Goal: Contribute content: Contribute content

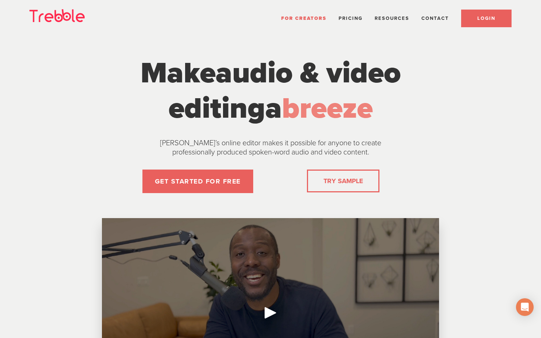
click at [491, 22] on link "LOGIN" at bounding box center [486, 19] width 50 height 18
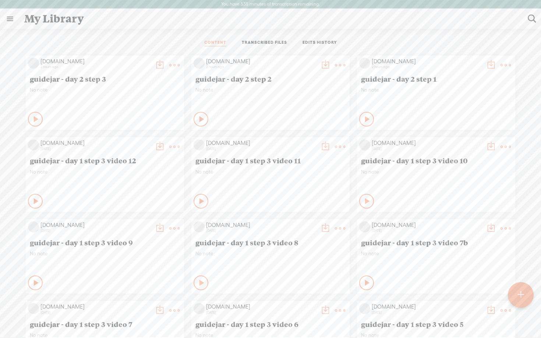
drag, startPoint x: 104, startPoint y: 77, endPoint x: 20, endPoint y: 82, distance: 84.4
click at [20, 82] on div "[DOMAIN_NAME] 2 hours ago guidejar - day 2 step 3 No note Play Content" at bounding box center [271, 338] width 530 height 573
click at [523, 299] on t at bounding box center [521, 295] width 6 height 16
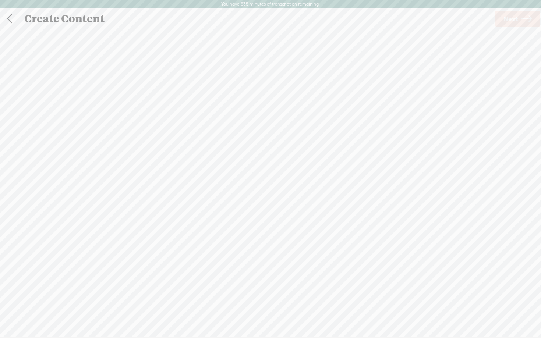
scroll to position [0, 0]
click at [308, 31] on div "Record Mode" at bounding box center [305, 37] width 67 height 18
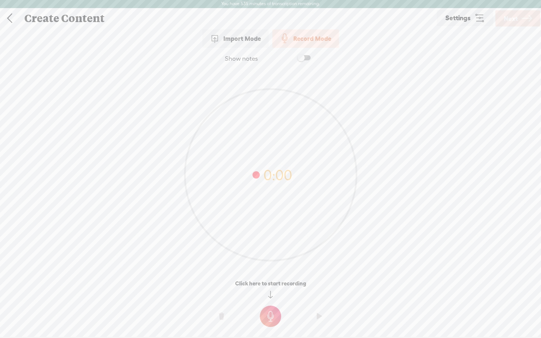
click at [304, 59] on span at bounding box center [303, 57] width 13 height 5
click at [262, 97] on textarea at bounding box center [270, 160] width 284 height 171
click at [274, 321] on t at bounding box center [270, 316] width 21 height 21
click at [274, 321] on t at bounding box center [270, 321] width 21 height 21
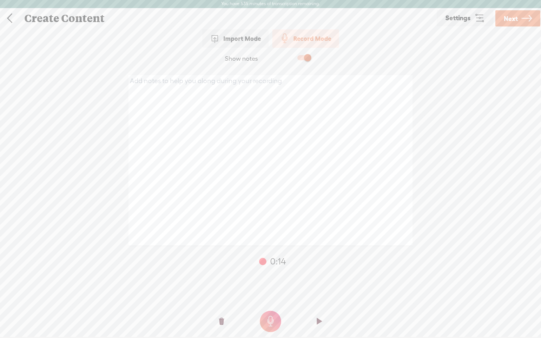
click at [510, 25] on link "Next" at bounding box center [517, 18] width 45 height 16
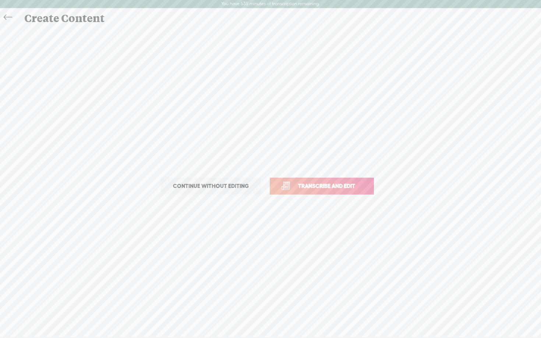
click at [341, 188] on span "Transcribe and edit" at bounding box center [326, 186] width 73 height 8
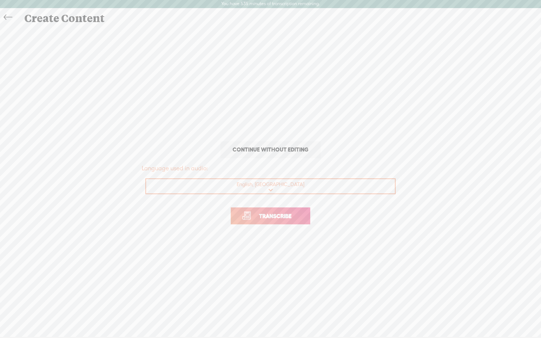
click at [259, 222] on link "Transcribe" at bounding box center [271, 216] width 80 height 17
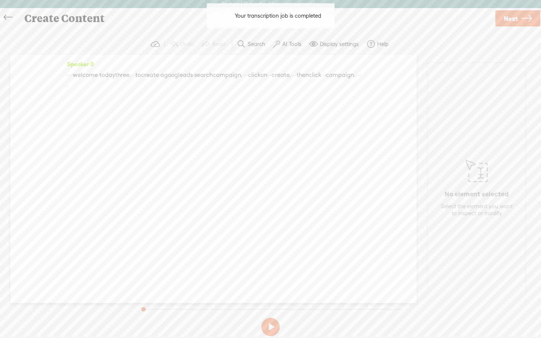
click at [285, 44] on label "AI Tools" at bounding box center [291, 43] width 19 height 7
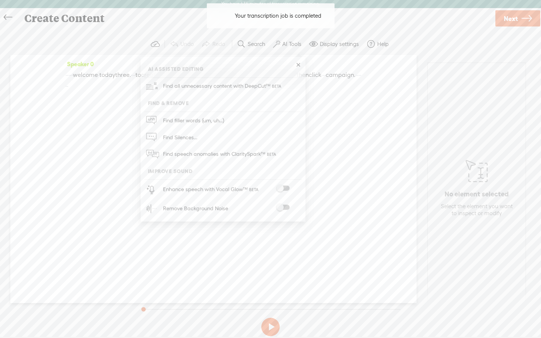
click at [282, 186] on span at bounding box center [282, 188] width 13 height 5
click at [287, 208] on span at bounding box center [282, 208] width 13 height 5
click at [273, 325] on button at bounding box center [270, 327] width 18 height 18
click at [1, 15] on link at bounding box center [9, 17] width 17 height 15
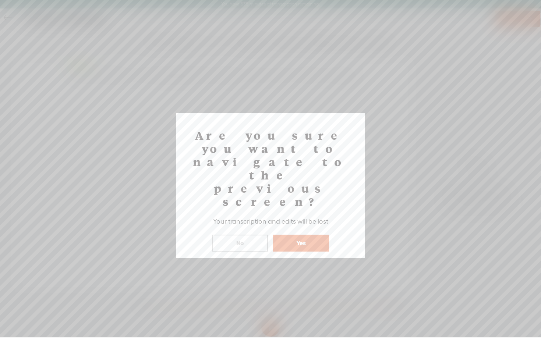
click at [293, 235] on button "Yes" at bounding box center [301, 243] width 56 height 17
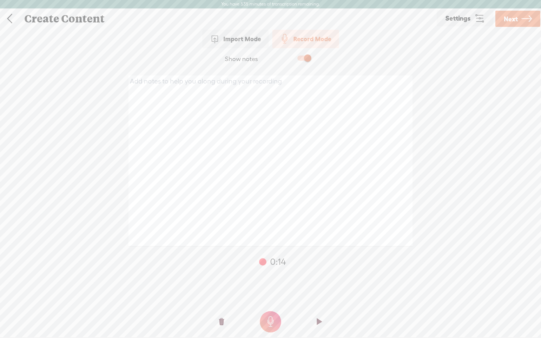
click at [219, 321] on t at bounding box center [221, 322] width 5 height 22
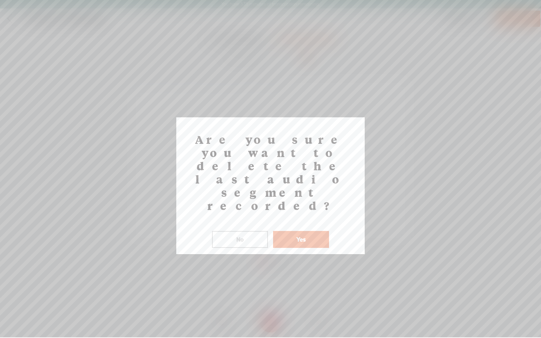
click at [299, 231] on button "Yes" at bounding box center [301, 239] width 56 height 17
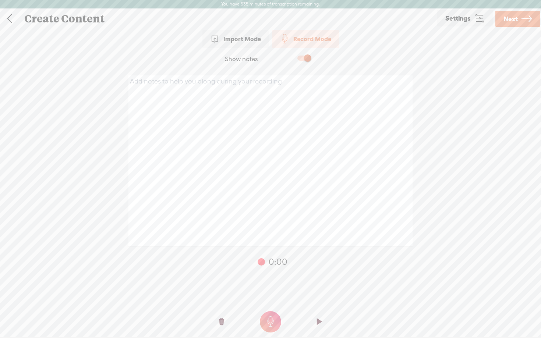
click at [272, 320] on t at bounding box center [270, 321] width 21 height 21
click at [514, 23] on span "Next" at bounding box center [511, 19] width 14 height 19
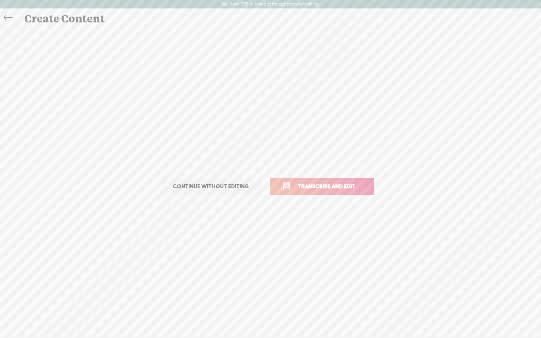
click at [323, 192] on link "Transcribe and edit" at bounding box center [322, 186] width 104 height 17
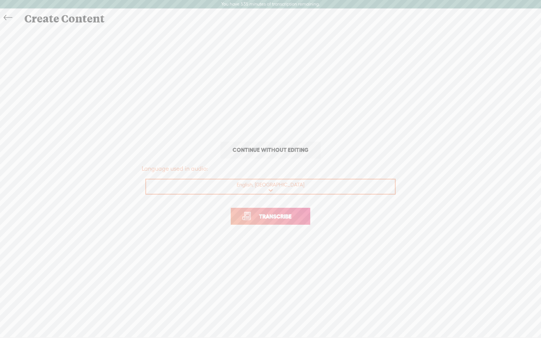
click at [286, 217] on span "Transcribe" at bounding box center [275, 216] width 48 height 8
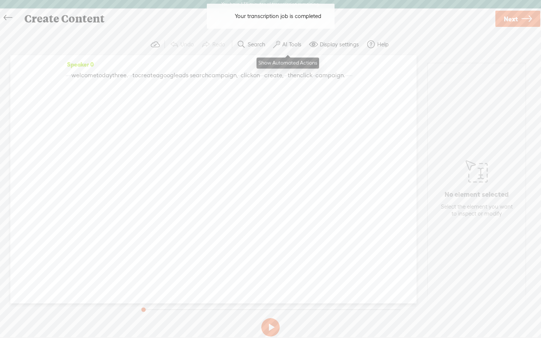
click at [289, 45] on label "AI Tools" at bounding box center [291, 44] width 19 height 7
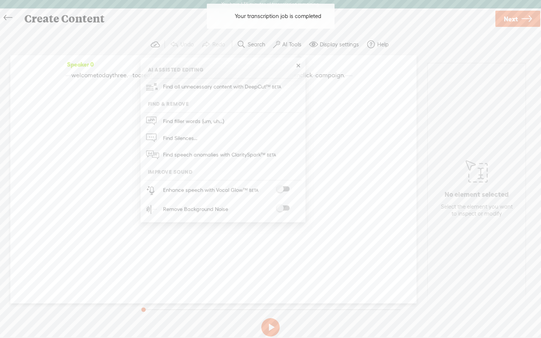
click at [283, 193] on div at bounding box center [283, 190] width 32 height 7
click at [283, 191] on label at bounding box center [283, 189] width 32 height 5
click at [286, 207] on span at bounding box center [282, 208] width 13 height 5
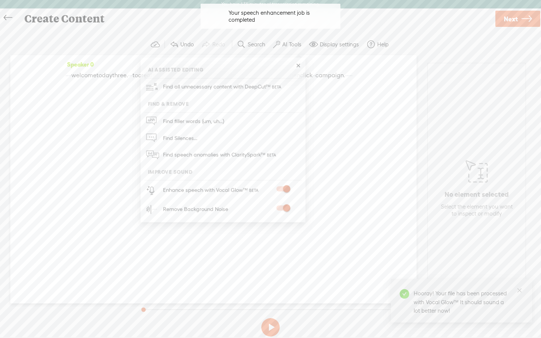
click at [508, 22] on span "Next" at bounding box center [511, 19] width 14 height 19
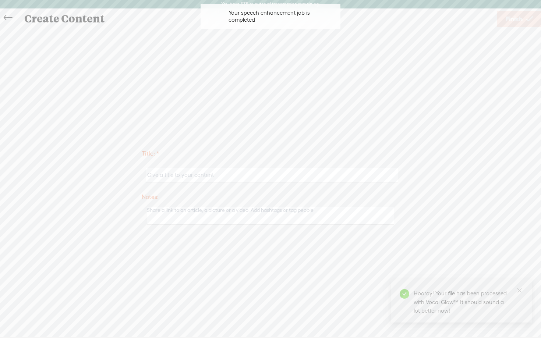
click at [218, 177] on input "text" at bounding box center [272, 175] width 252 height 14
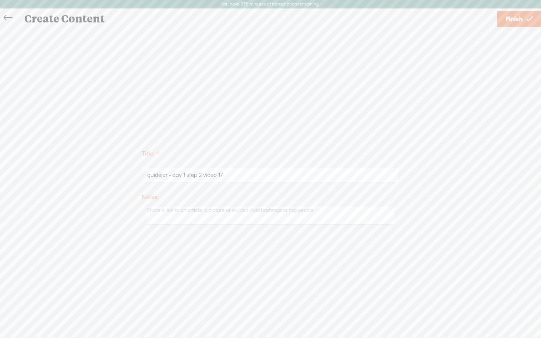
click at [185, 174] on input "guidejar - day 1 step 2 video 17" at bounding box center [272, 175] width 252 height 14
type input "guidejar - day 3 step 1 video 1"
click at [521, 18] on span "Finish" at bounding box center [514, 19] width 17 height 19
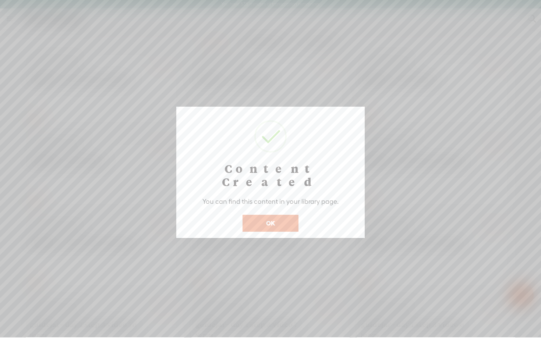
click at [275, 215] on button "OK" at bounding box center [271, 223] width 56 height 17
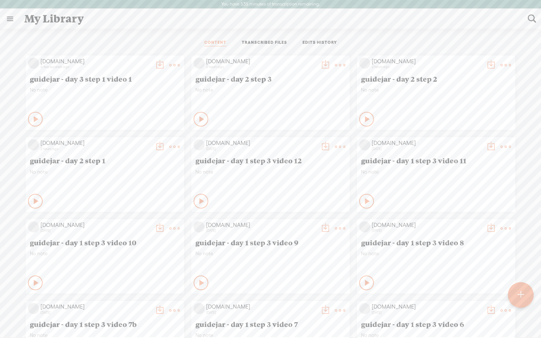
click at [520, 295] on t at bounding box center [521, 295] width 6 height 16
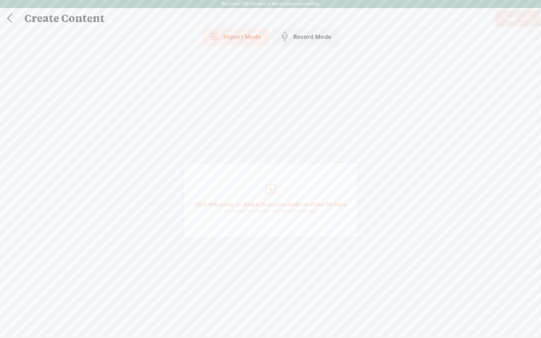
click at [317, 39] on div "Record Mode" at bounding box center [305, 37] width 67 height 18
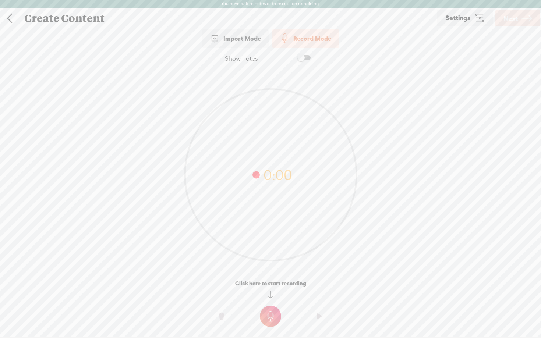
click at [271, 315] on t at bounding box center [270, 316] width 21 height 21
click at [271, 315] on t at bounding box center [270, 321] width 21 height 21
click at [513, 18] on span "Next" at bounding box center [511, 18] width 14 height 19
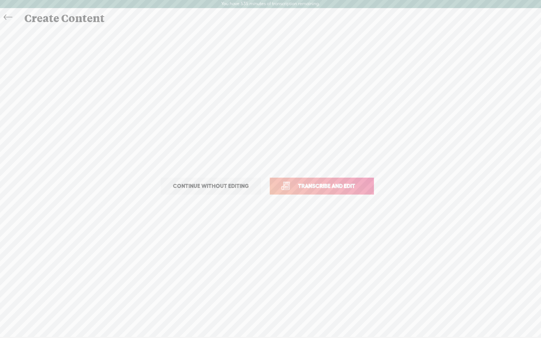
click at [332, 188] on span "Transcribe and edit" at bounding box center [326, 186] width 73 height 8
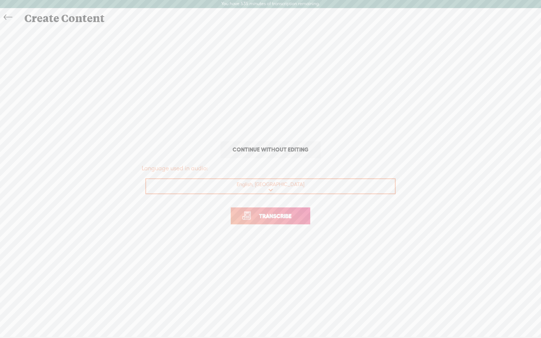
click at [263, 225] on p "Transcribe" at bounding box center [271, 216] width 258 height 32
click at [263, 220] on span "Transcribe" at bounding box center [275, 216] width 48 height 8
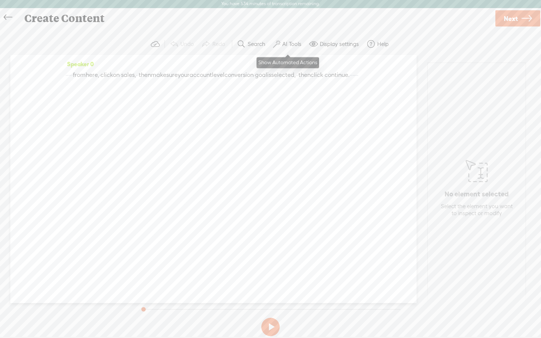
click at [293, 44] on label "AI Tools" at bounding box center [291, 43] width 19 height 7
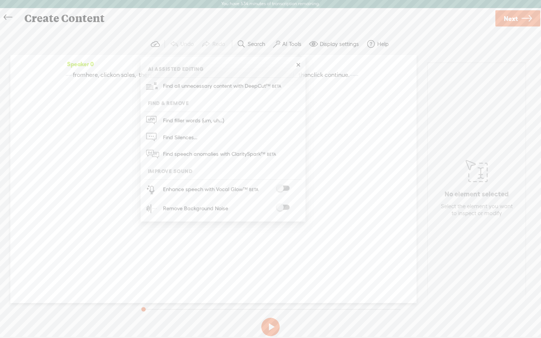
click at [283, 187] on span at bounding box center [282, 188] width 13 height 5
click at [284, 208] on span at bounding box center [282, 208] width 13 height 5
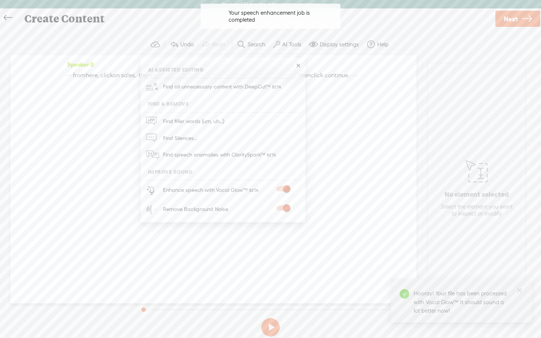
click at [518, 20] on link "Next" at bounding box center [517, 19] width 45 height 16
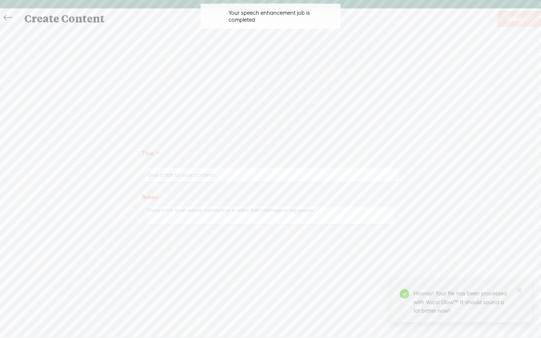
click at [218, 174] on input "text" at bounding box center [272, 175] width 252 height 14
paste input "guidejar - day 3 step 1 video 1"
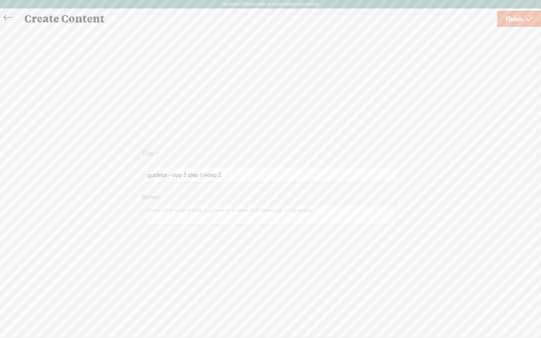
type input "guidejar - day 3 step 1 video 2"
click at [364, 121] on div "Title: * guidejar - day 3 step 1 video 2 Notes: Save as a draft content Publish…" at bounding box center [270, 186] width 526 height 317
click at [528, 21] on icon at bounding box center [529, 19] width 7 height 19
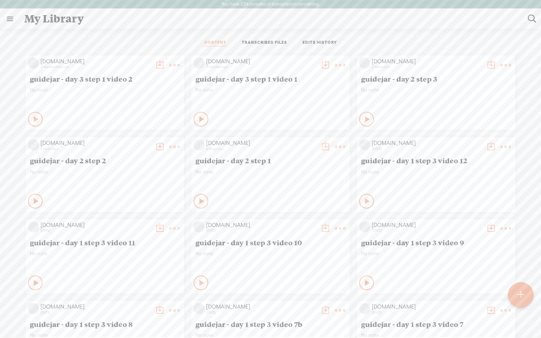
click at [29, 119] on div "Play Content" at bounding box center [35, 119] width 15 height 15
click at [525, 300] on div at bounding box center [521, 295] width 26 height 26
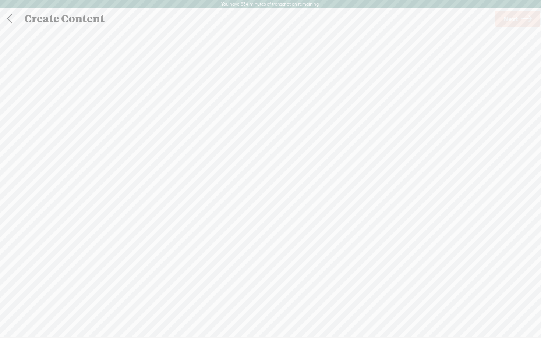
scroll to position [0, 0]
click at [298, 39] on div "Record Mode" at bounding box center [305, 37] width 67 height 18
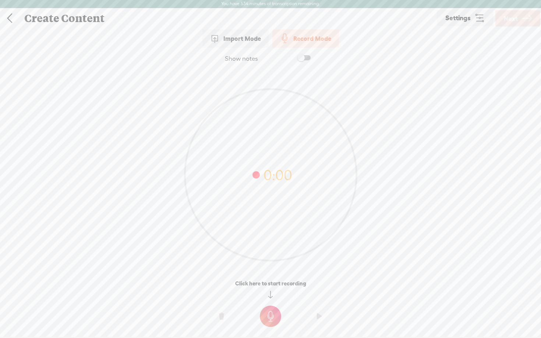
click at [272, 313] on t at bounding box center [270, 316] width 21 height 21
click at [272, 313] on t at bounding box center [270, 321] width 21 height 21
click at [511, 20] on span "Next" at bounding box center [511, 18] width 14 height 19
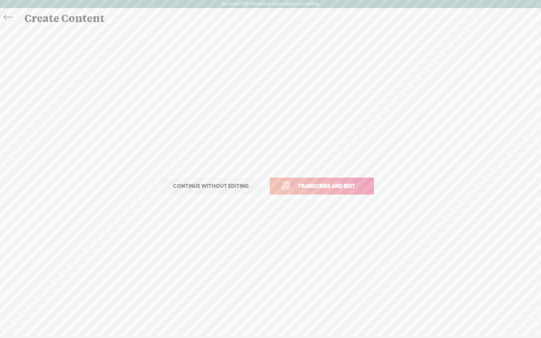
click at [327, 192] on link "Transcribe and edit" at bounding box center [322, 186] width 104 height 17
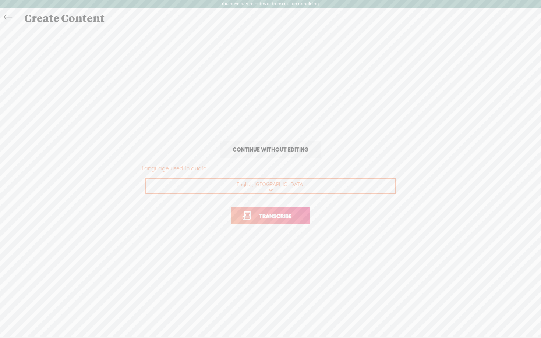
click at [258, 216] on span "Transcribe" at bounding box center [275, 216] width 48 height 8
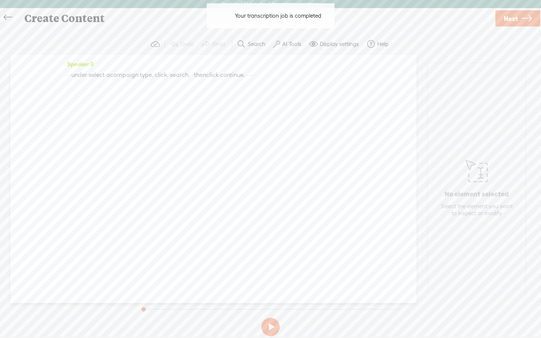
click at [295, 42] on label "AI Tools" at bounding box center [291, 43] width 19 height 7
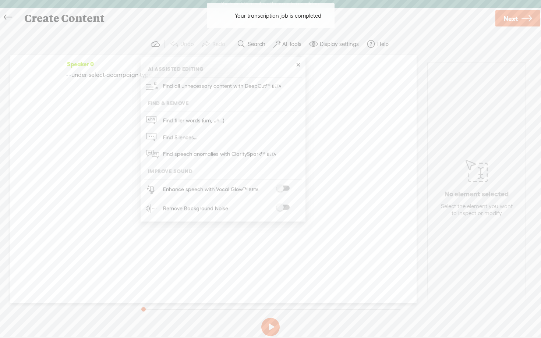
click at [287, 190] on div at bounding box center [283, 189] width 32 height 7
click at [287, 188] on span at bounding box center [282, 188] width 13 height 5
click at [287, 208] on span at bounding box center [282, 208] width 13 height 5
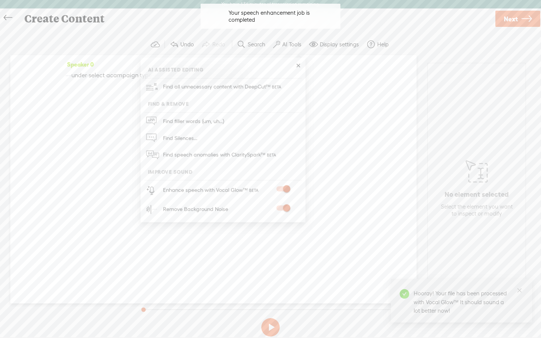
click at [518, 22] on link "Next" at bounding box center [517, 19] width 45 height 16
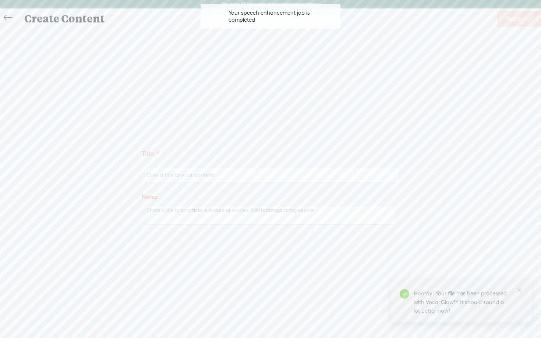
click at [295, 174] on input "text" at bounding box center [272, 175] width 252 height 14
paste input "guidejar - day 3 step 1 video 1"
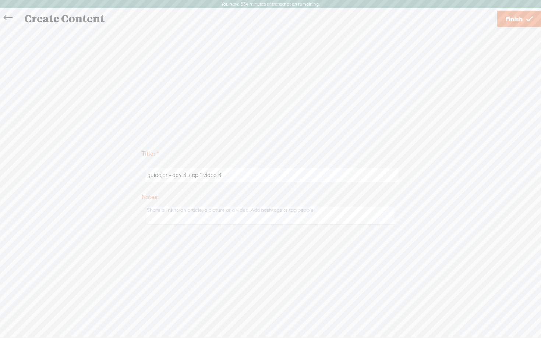
type input "guidejar - day 3 step 1 video 3"
click at [378, 144] on div "Title: * guidejar - day 3 step 1 video 3 Notes: Save as a draft content Publish…" at bounding box center [270, 186] width 526 height 317
click at [520, 17] on span "Finish" at bounding box center [514, 19] width 17 height 19
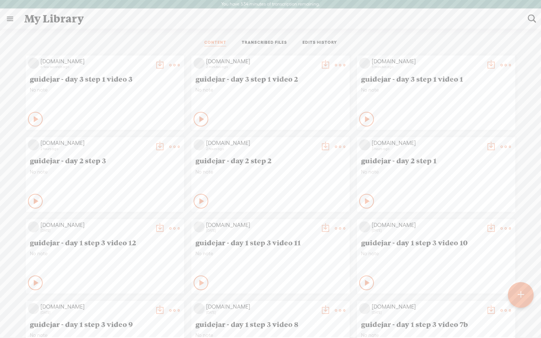
click at [518, 297] on t at bounding box center [521, 295] width 6 height 16
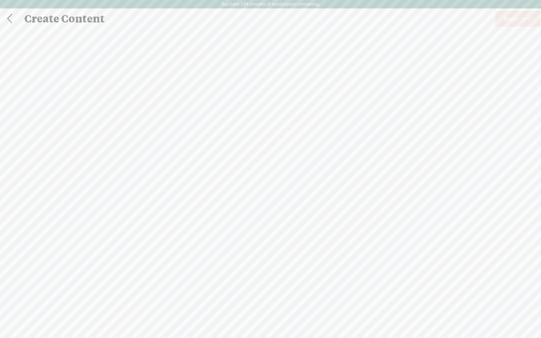
scroll to position [0, 0]
click at [310, 35] on div "Record Mode" at bounding box center [305, 37] width 67 height 18
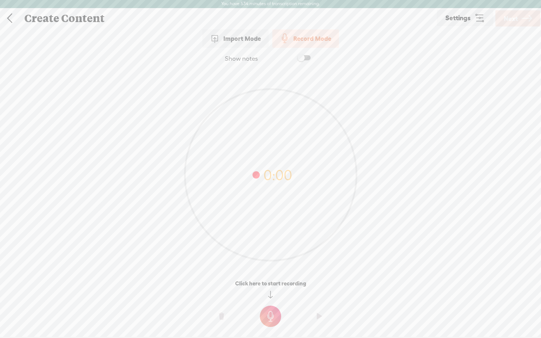
click at [273, 313] on t at bounding box center [270, 316] width 21 height 21
click at [273, 313] on t at bounding box center [270, 321] width 21 height 21
click at [516, 19] on span "Next" at bounding box center [511, 18] width 14 height 19
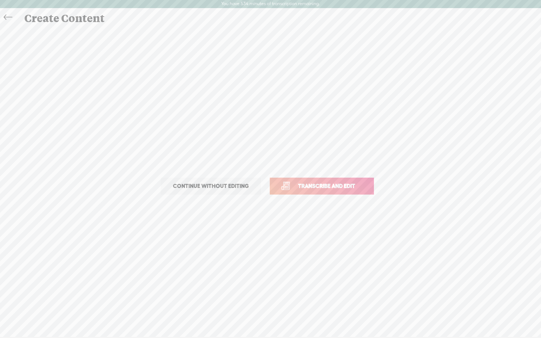
click at [303, 192] on link "Transcribe and edit" at bounding box center [322, 186] width 104 height 17
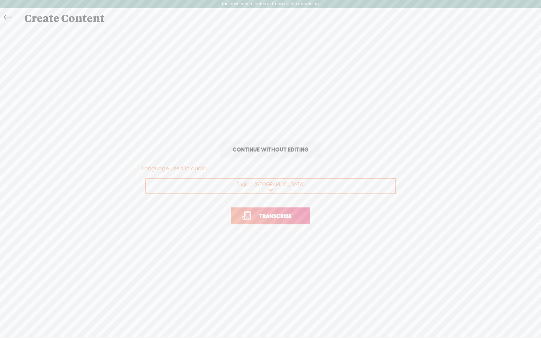
click at [279, 214] on span "Transcribe" at bounding box center [275, 216] width 48 height 8
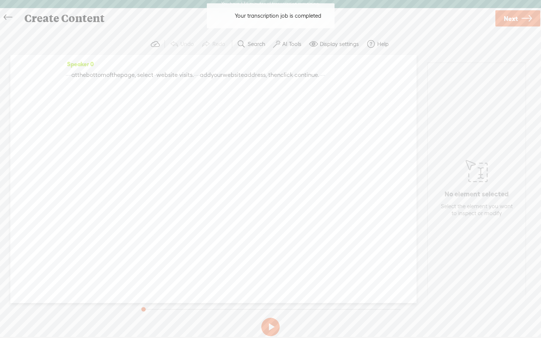
click at [274, 328] on button at bounding box center [270, 327] width 18 height 18
click at [283, 45] on label "AI Tools" at bounding box center [291, 43] width 19 height 7
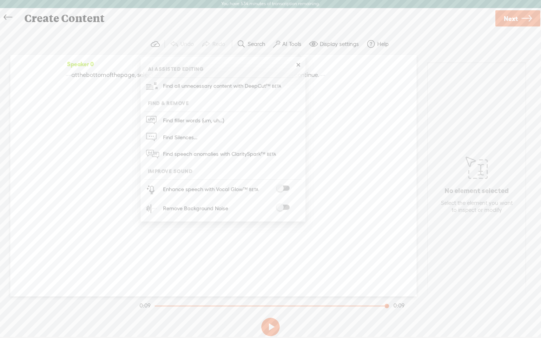
click at [285, 190] on span at bounding box center [282, 188] width 13 height 5
click at [286, 206] on span at bounding box center [282, 208] width 13 height 5
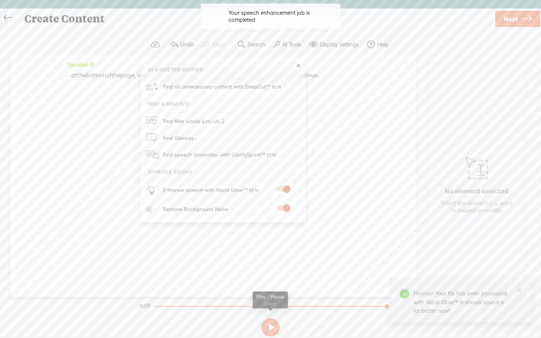
click at [272, 332] on button at bounding box center [270, 327] width 18 height 18
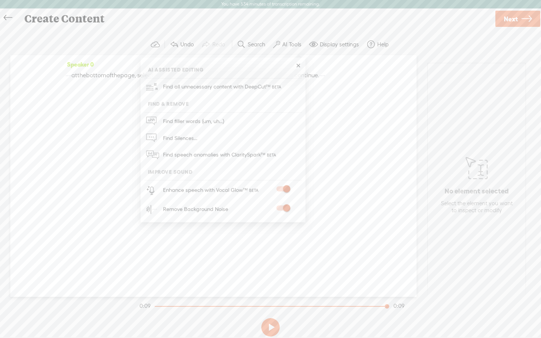
click at [505, 20] on span "Next" at bounding box center [511, 19] width 14 height 19
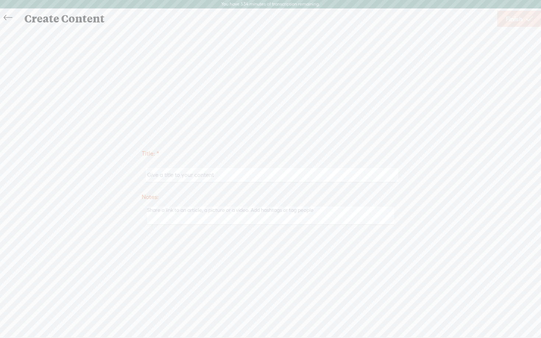
click at [247, 176] on input "text" at bounding box center [272, 175] width 252 height 14
paste input "guidejar - day 3 step 1 video 1"
type input "guidejar - day 3 step 1 video 4"
click at [379, 107] on div "Title: * guidejar - day 3 step 1 video 4 Notes: Save as a draft content Publish…" at bounding box center [270, 186] width 526 height 317
click at [512, 13] on span "Finish" at bounding box center [514, 19] width 17 height 19
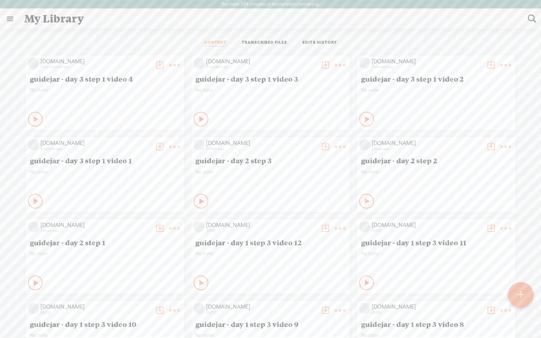
click at [518, 294] on t at bounding box center [521, 295] width 6 height 16
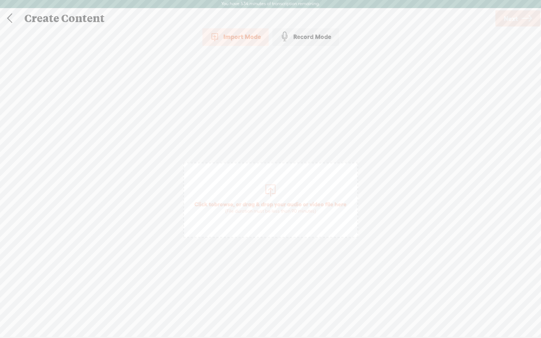
click at [321, 31] on div "Record Mode" at bounding box center [305, 37] width 67 height 18
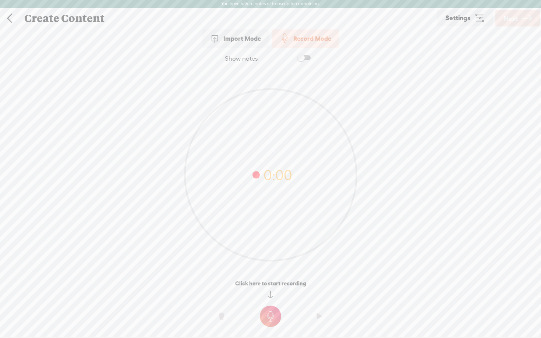
click at [271, 311] on t at bounding box center [270, 316] width 21 height 21
click at [271, 311] on t at bounding box center [270, 321] width 21 height 21
click at [516, 23] on span "Next" at bounding box center [511, 18] width 14 height 19
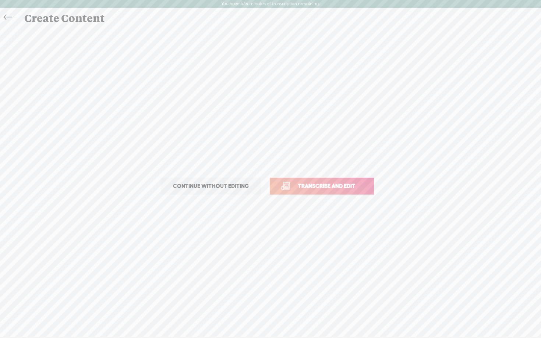
click at [335, 184] on span "Transcribe and edit" at bounding box center [326, 186] width 73 height 8
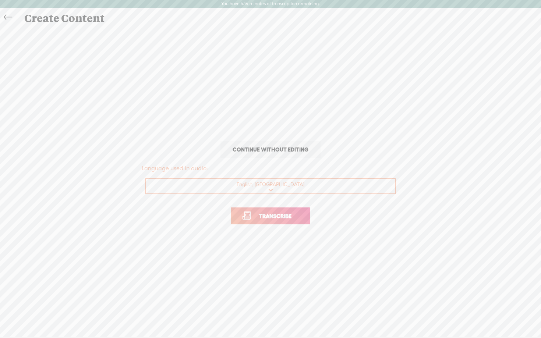
click at [273, 219] on span "Transcribe" at bounding box center [275, 216] width 48 height 8
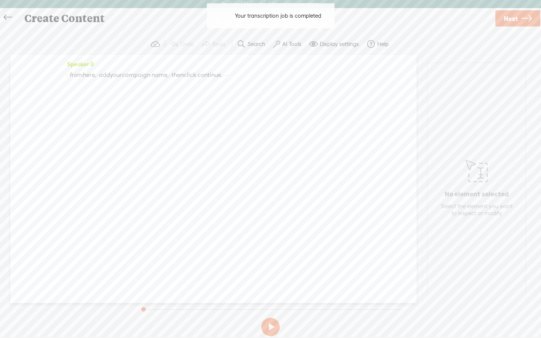
click at [280, 40] on span at bounding box center [276, 44] width 7 height 9
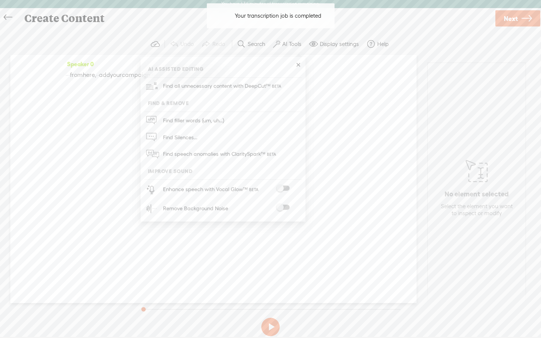
click at [287, 187] on span at bounding box center [282, 188] width 13 height 5
click at [285, 206] on span at bounding box center [282, 208] width 13 height 5
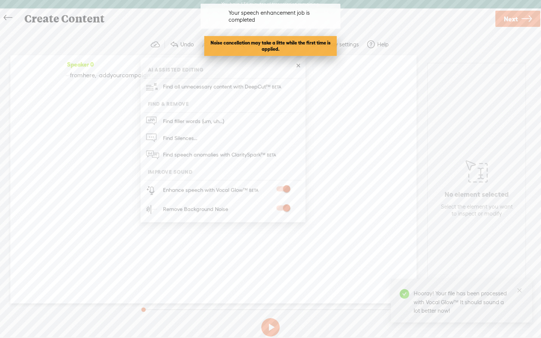
click at [519, 24] on link "Next" at bounding box center [517, 19] width 45 height 16
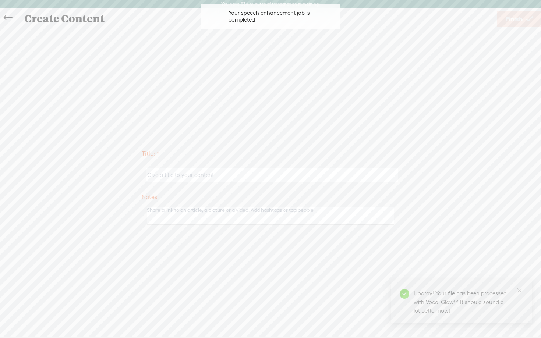
click at [301, 171] on input "text" at bounding box center [272, 175] width 252 height 14
paste input "guidejar - day 3 step 1 video 1"
type input "guidejar - day 3 step 1 video 5"
click at [451, 156] on div "Title: * guidejar - day 3 step 1 video 5 Notes: Save as a draft content Publish…" at bounding box center [270, 187] width 526 height 84
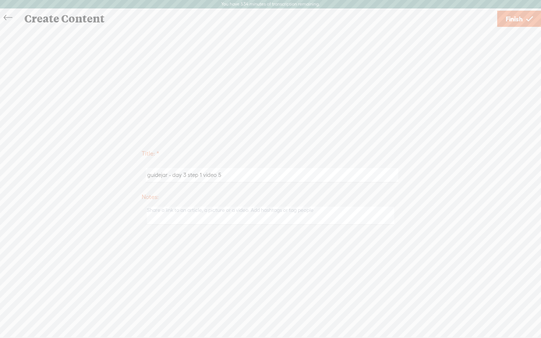
click at [520, 20] on span "Finish" at bounding box center [514, 19] width 17 height 19
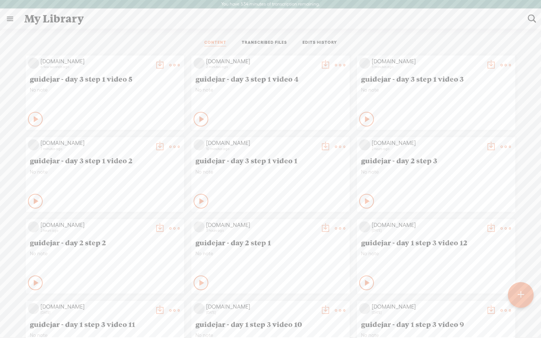
click at [33, 120] on icon at bounding box center [36, 119] width 7 height 7
click at [33, 116] on icon at bounding box center [36, 119] width 7 height 7
click at [32, 116] on icon at bounding box center [35, 119] width 7 height 7
click at [28, 121] on div "Play Content" at bounding box center [35, 119] width 15 height 15
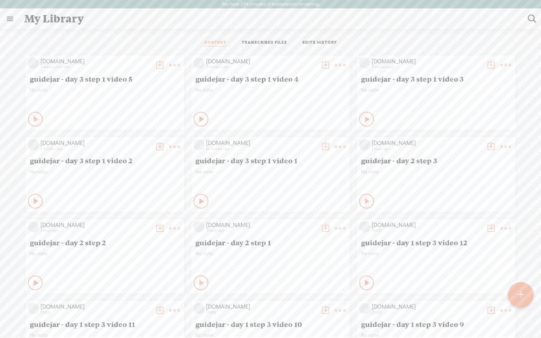
click at [36, 119] on icon at bounding box center [36, 119] width 7 height 7
click at [201, 116] on icon at bounding box center [201, 119] width 7 height 7
click at [40, 123] on icon at bounding box center [36, 119] width 7 height 7
